Goal: Task Accomplishment & Management: Manage account settings

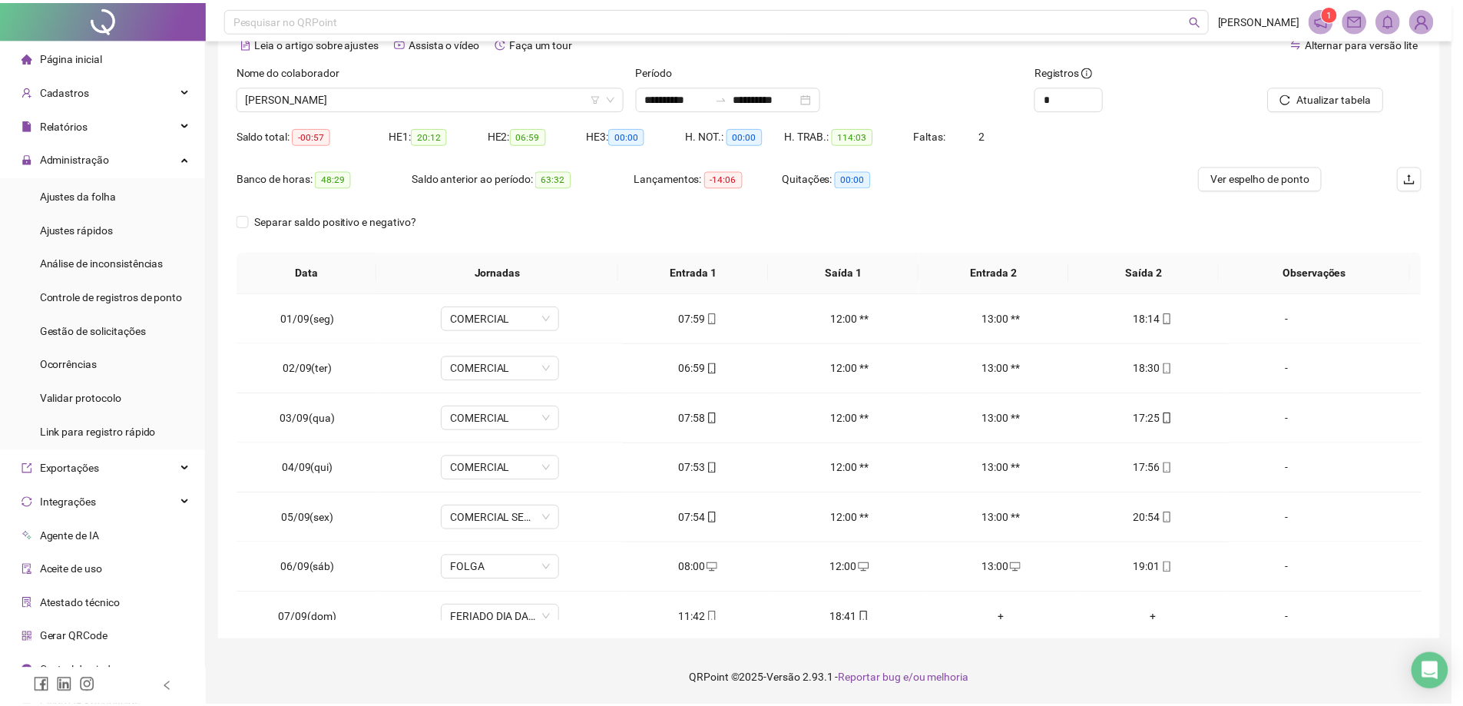
scroll to position [521, 0]
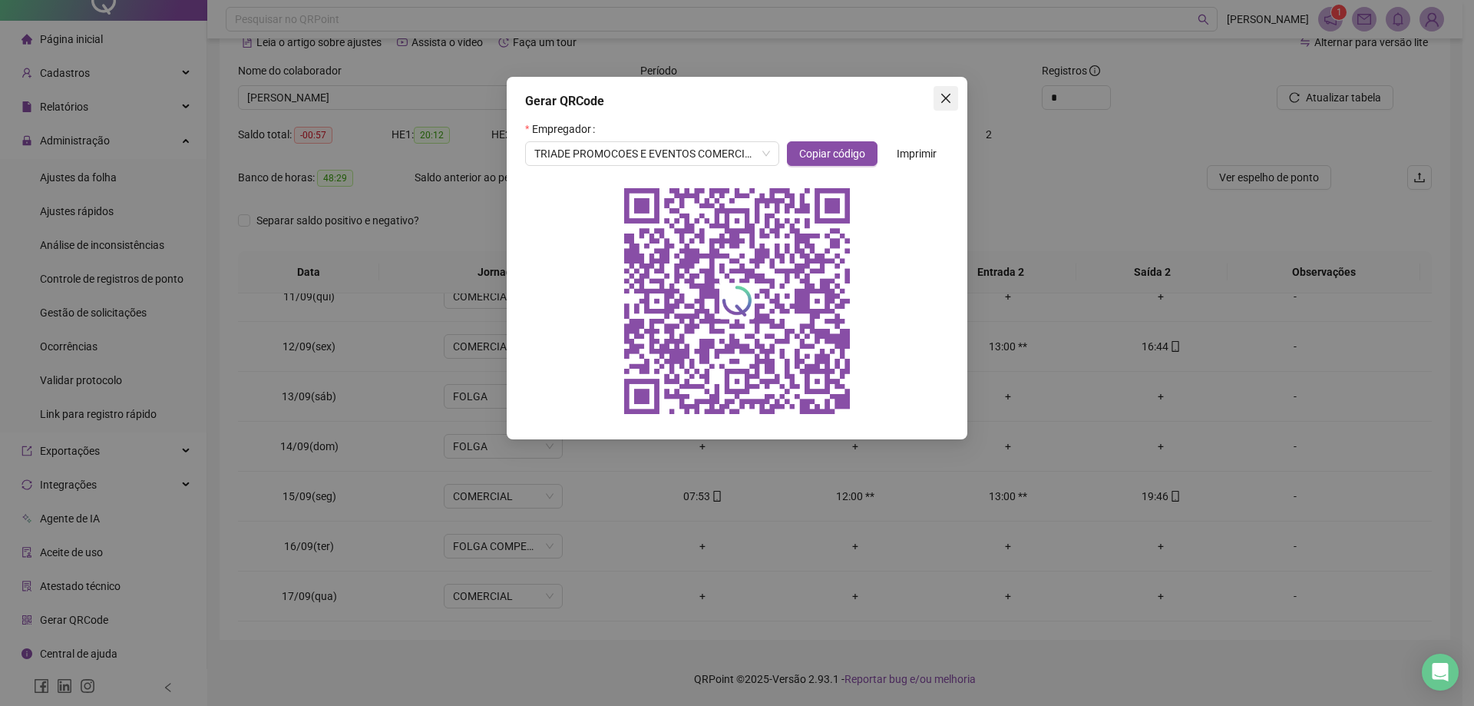
click at [947, 107] on button "Close" at bounding box center [946, 98] width 25 height 25
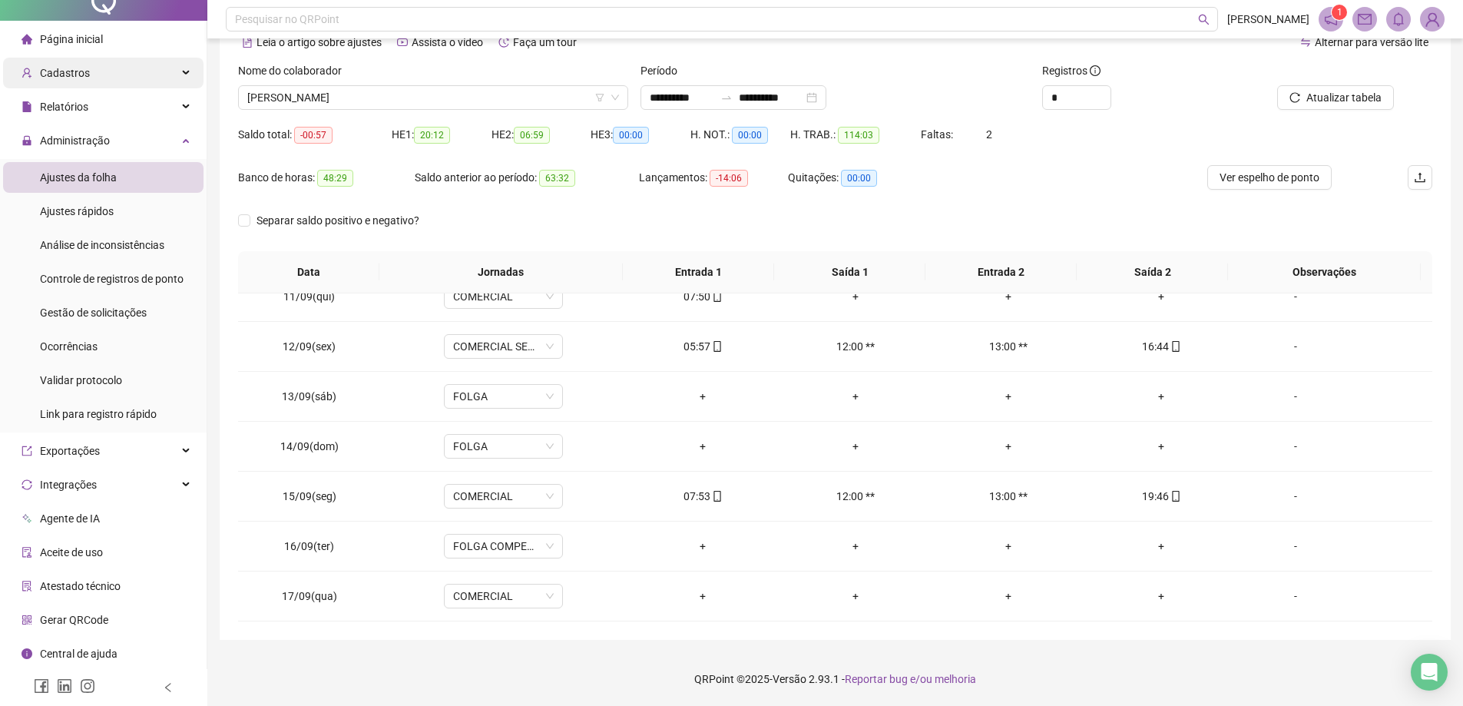
click at [136, 84] on div "Cadastros" at bounding box center [103, 73] width 200 height 31
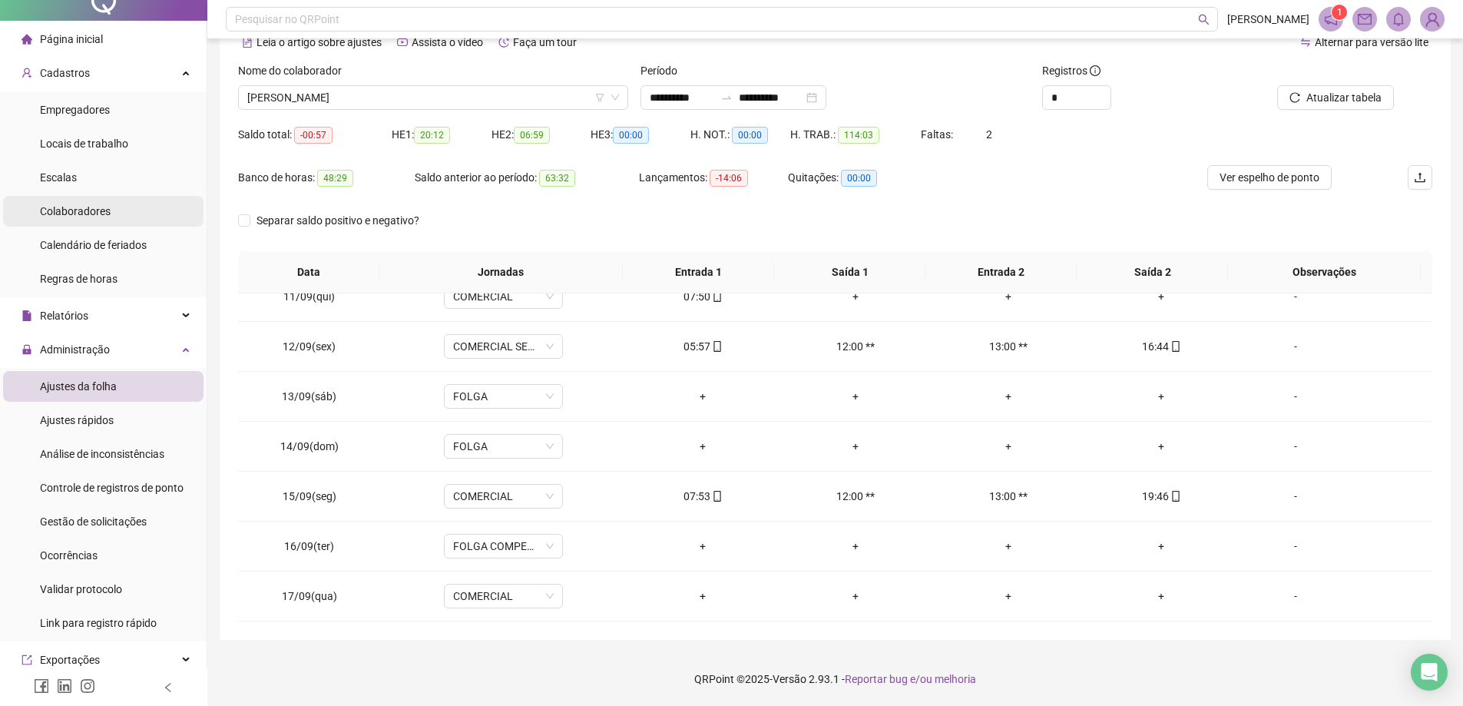
click at [107, 217] on span "Colaboradores" at bounding box center [75, 211] width 71 height 12
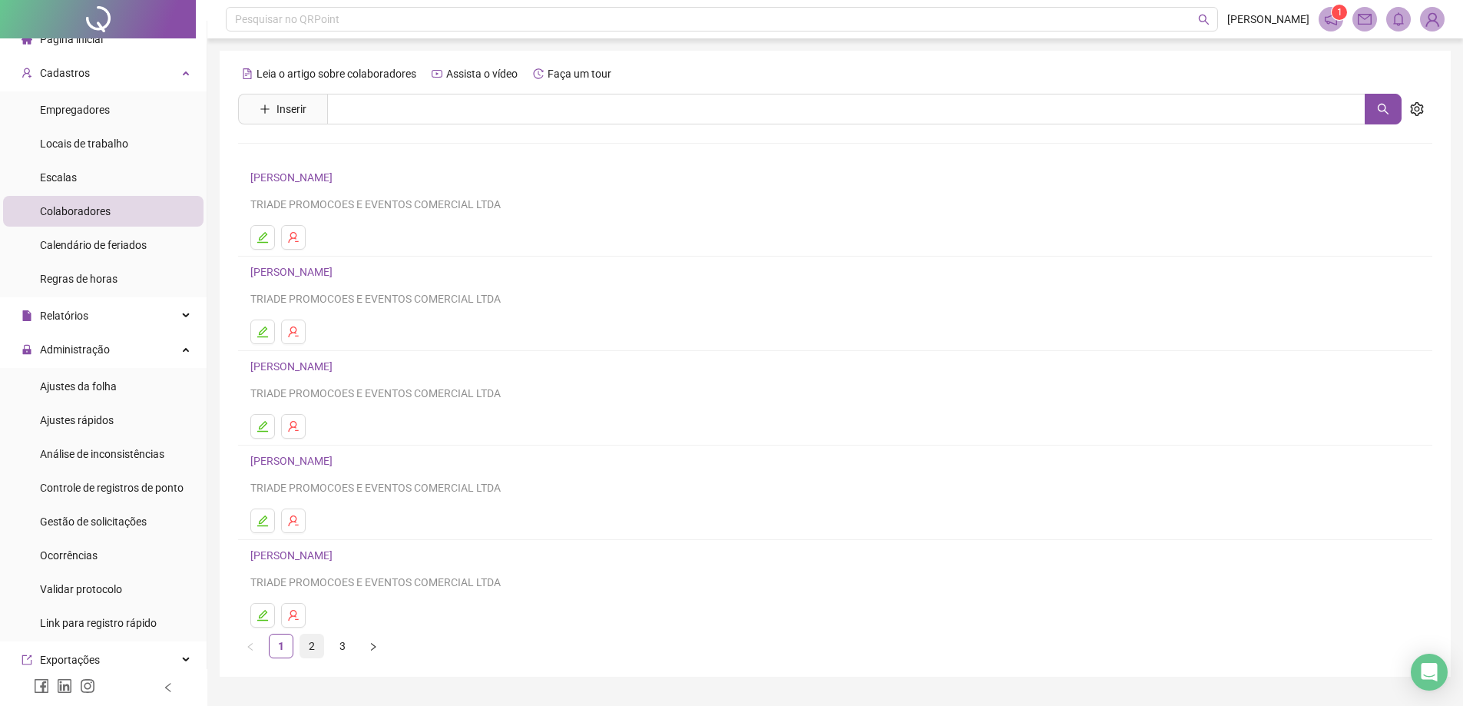
click at [306, 652] on link "2" at bounding box center [311, 645] width 23 height 23
click at [347, 644] on link "3" at bounding box center [342, 645] width 23 height 23
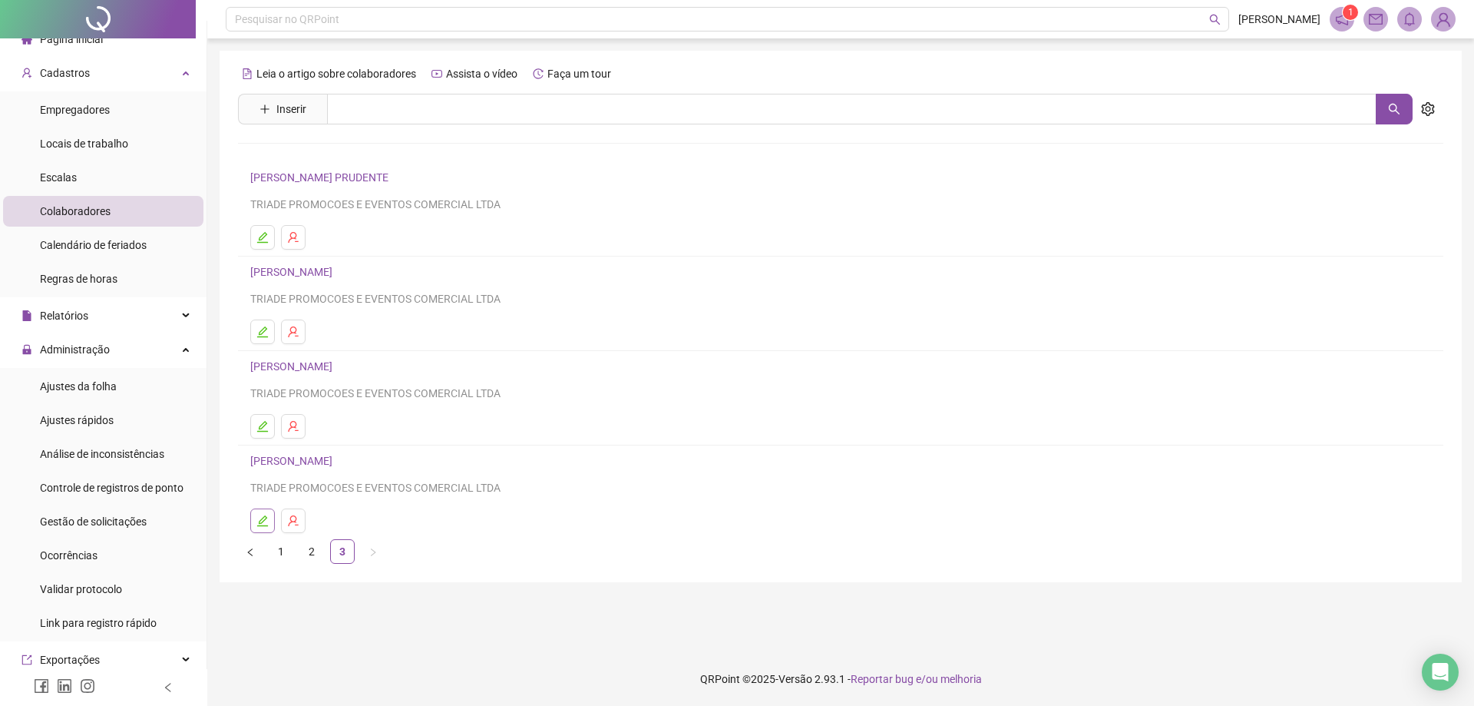
click at [266, 517] on icon "edit" at bounding box center [262, 520] width 11 height 11
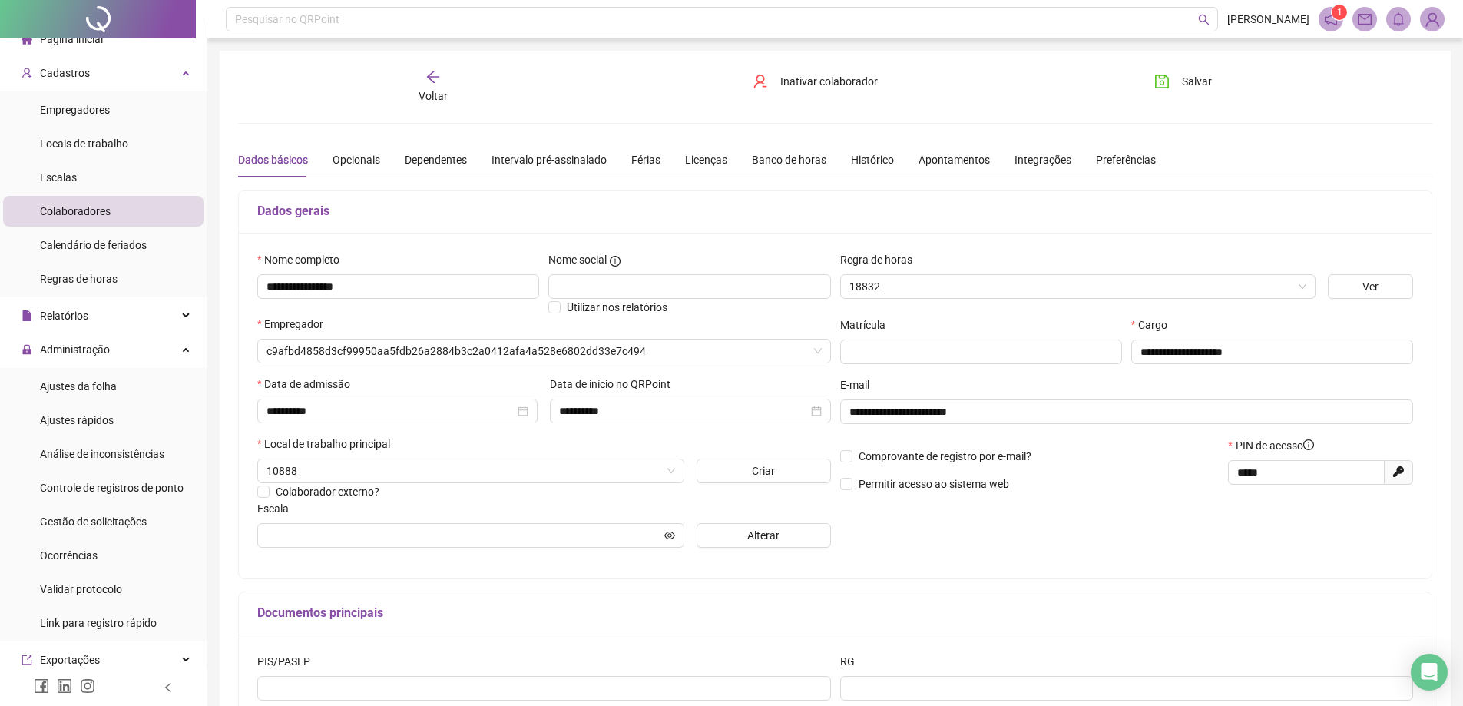
type input "*********"
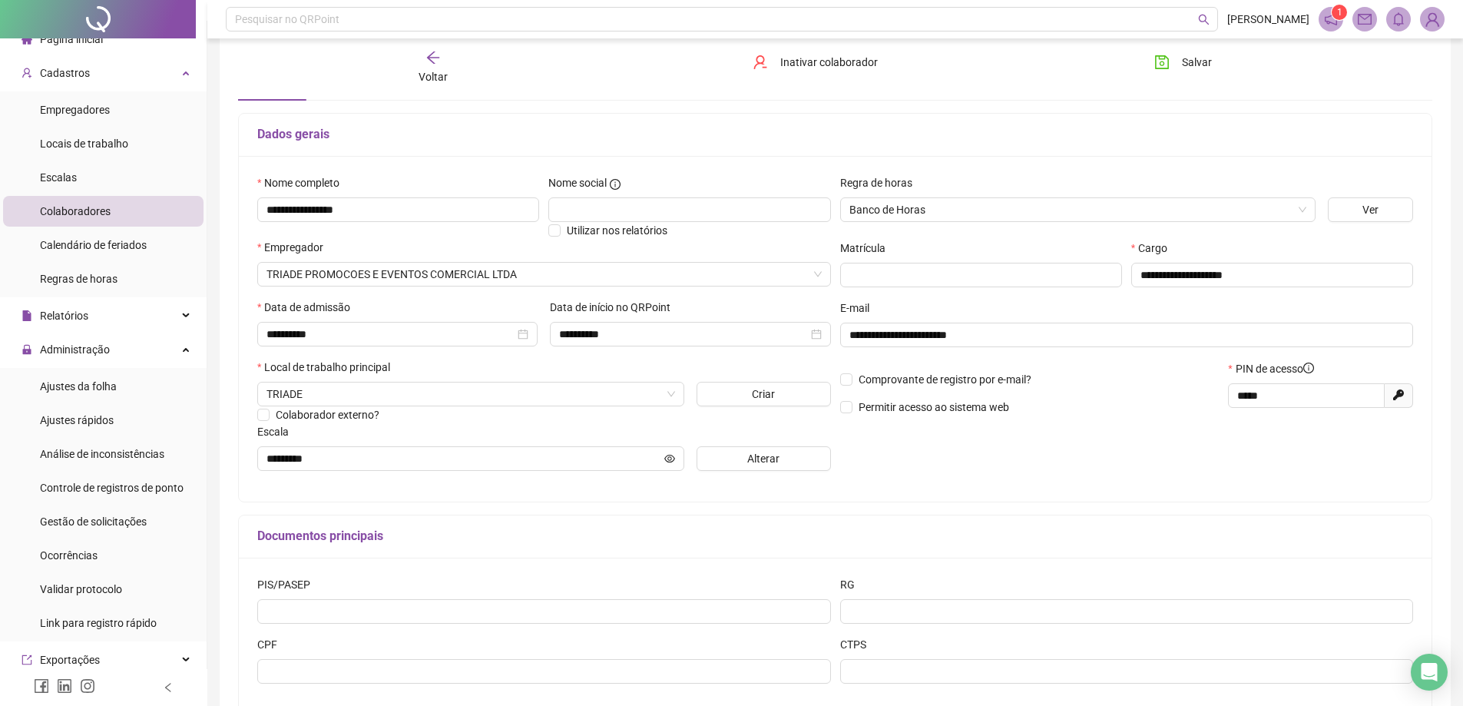
click at [429, 60] on icon "arrow-left" at bounding box center [433, 57] width 12 height 12
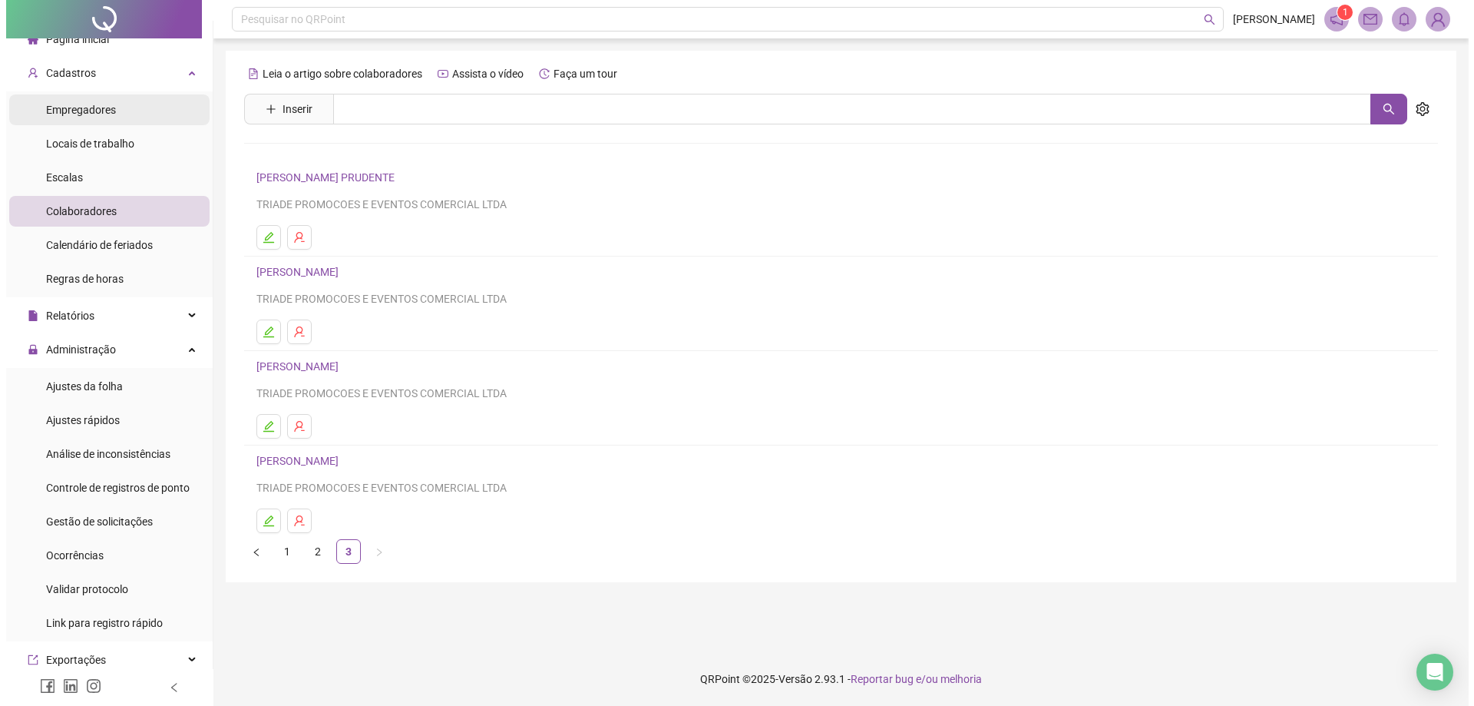
scroll to position [0, 0]
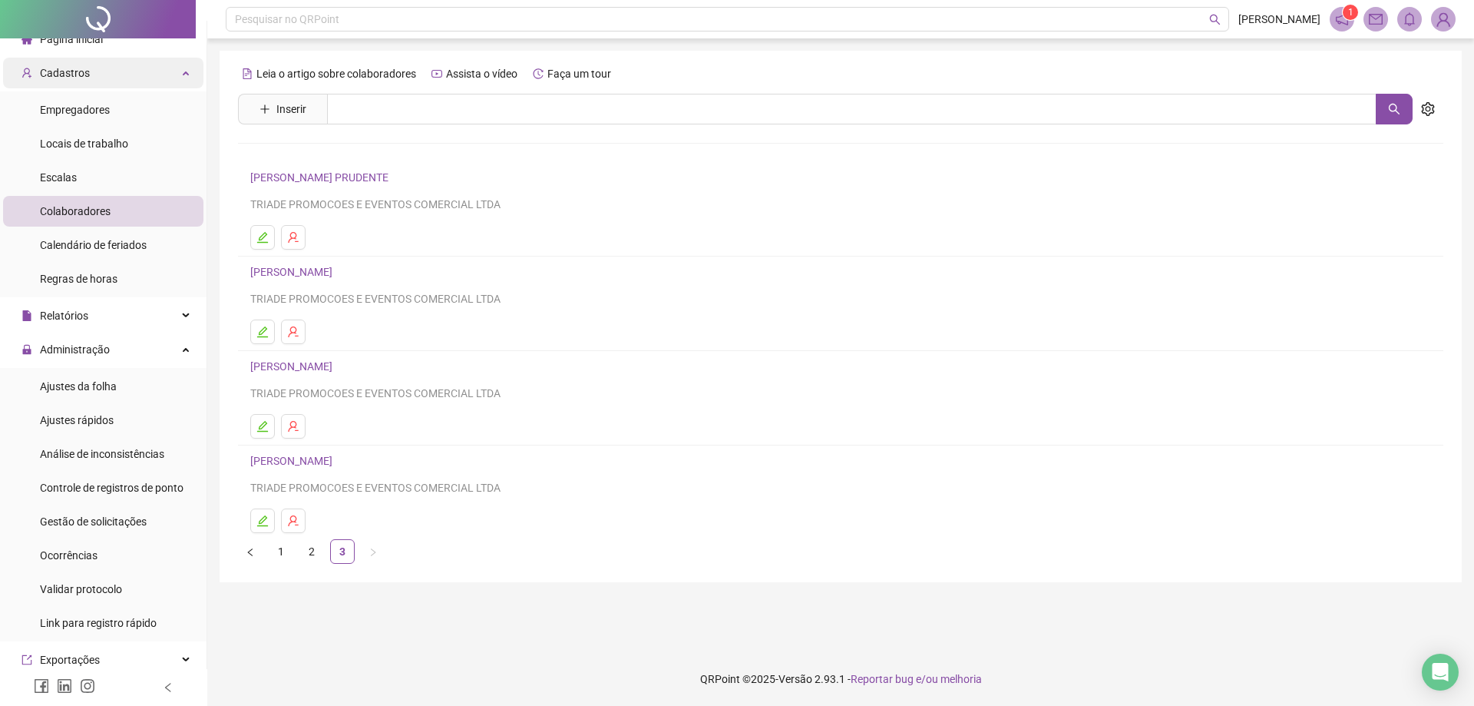
click at [93, 84] on div "Cadastros" at bounding box center [103, 73] width 200 height 31
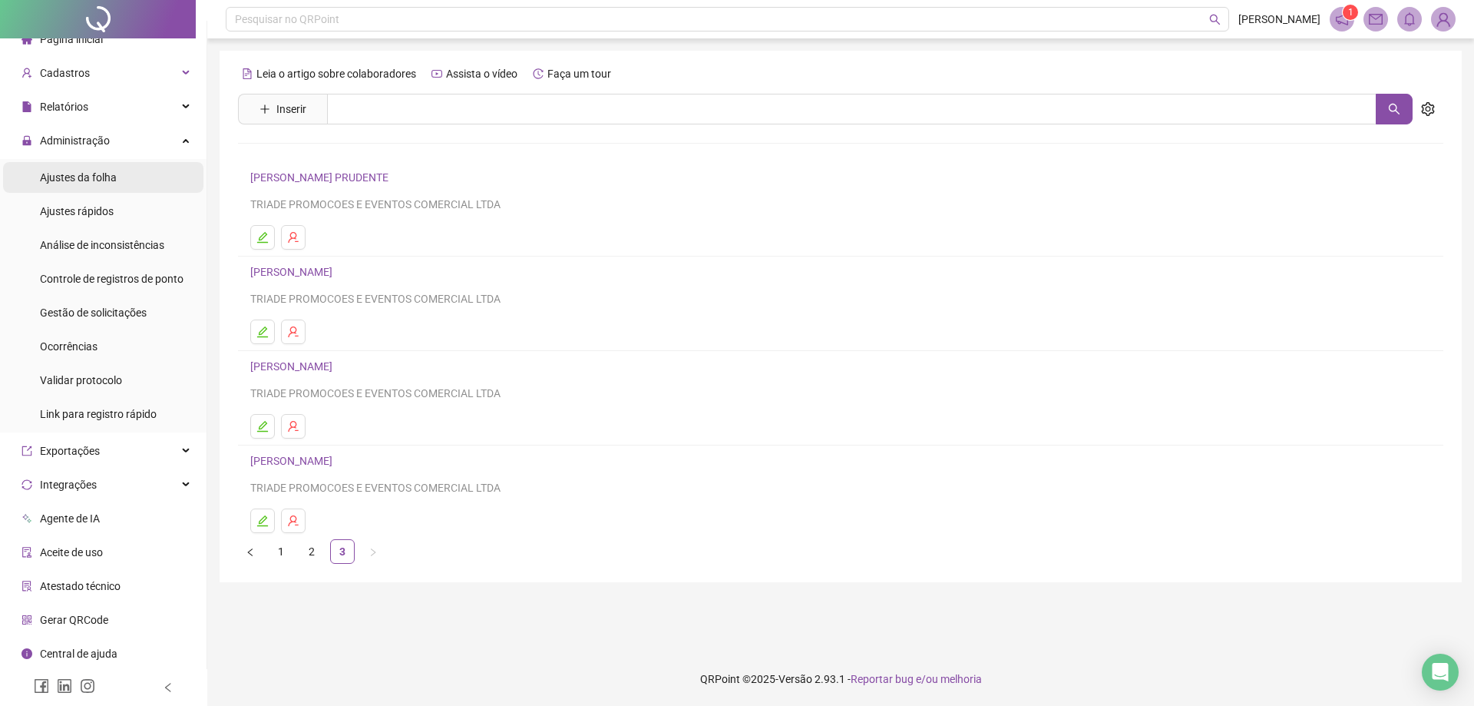
click at [81, 184] on div "Ajustes da folha" at bounding box center [78, 177] width 77 height 31
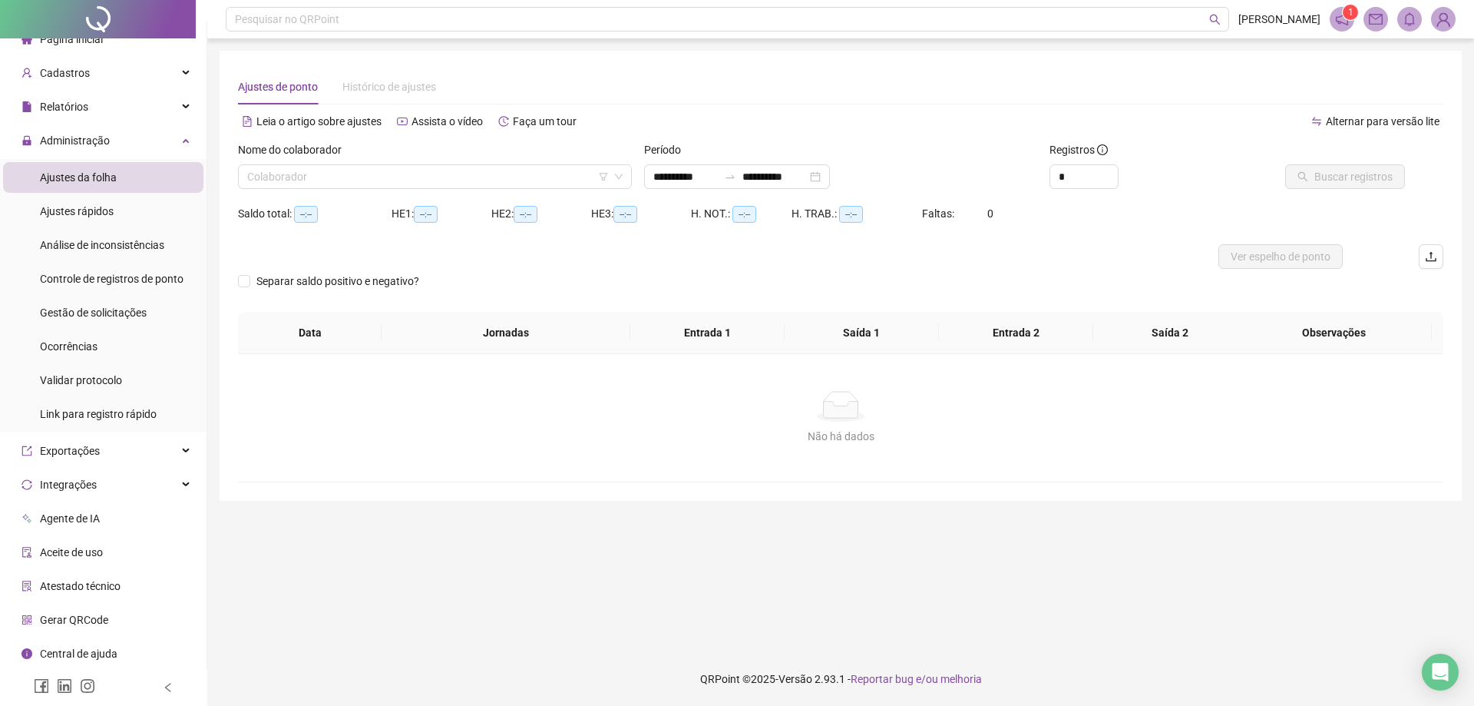
type input "**********"
click at [483, 168] on input "search" at bounding box center [428, 176] width 362 height 23
